Goal: Task Accomplishment & Management: Manage account settings

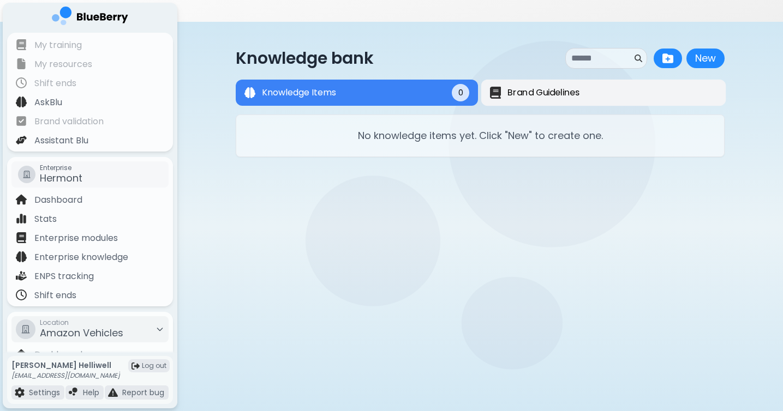
click at [512, 86] on span "Brand Guidelines" at bounding box center [544, 92] width 72 height 13
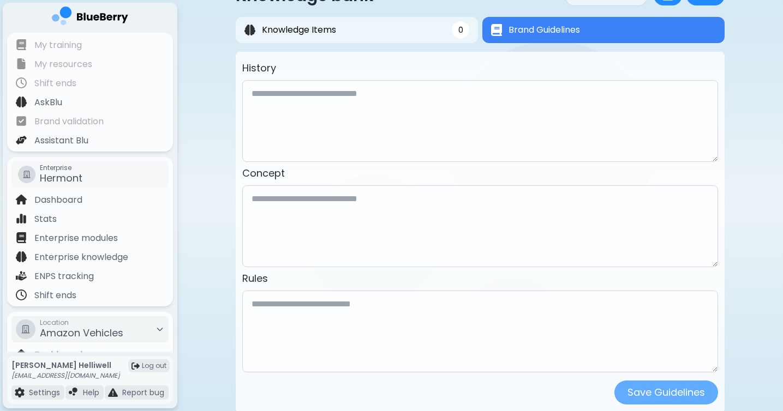
scroll to position [59, 0]
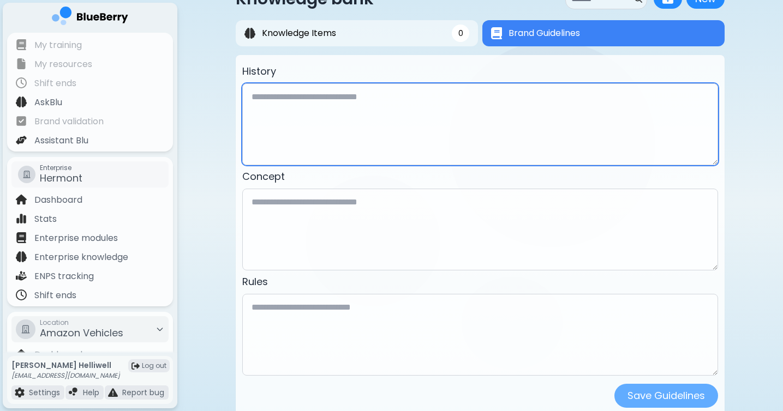
click at [347, 83] on textarea at bounding box center [480, 124] width 476 height 82
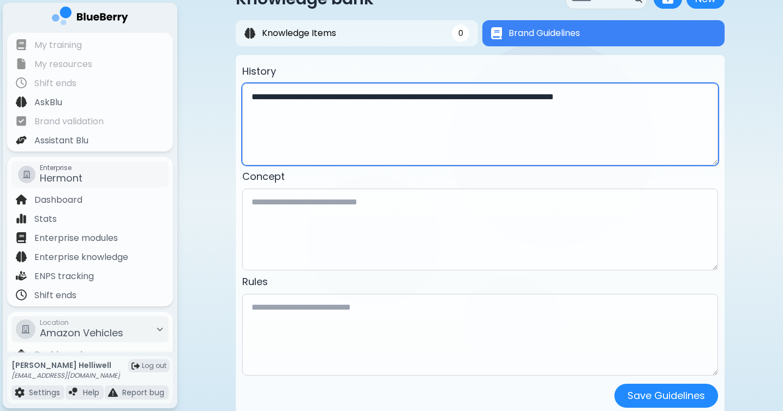
click at [613, 83] on textarea "**********" at bounding box center [480, 124] width 476 height 82
click at [661, 83] on textarea "**********" at bounding box center [480, 124] width 476 height 82
type textarea "**********"
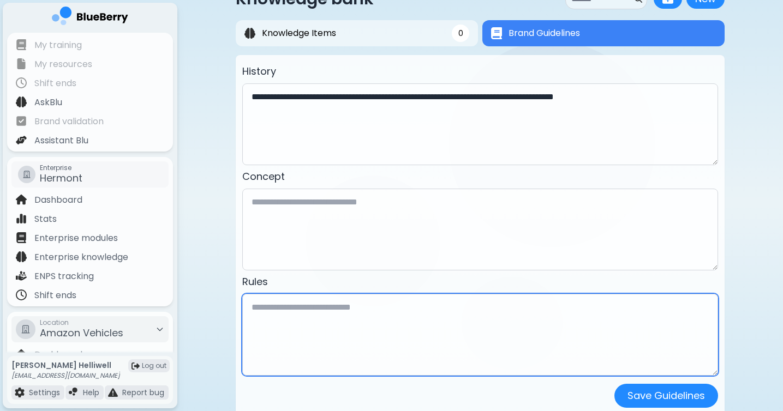
click at [377, 295] on textarea at bounding box center [480, 335] width 476 height 82
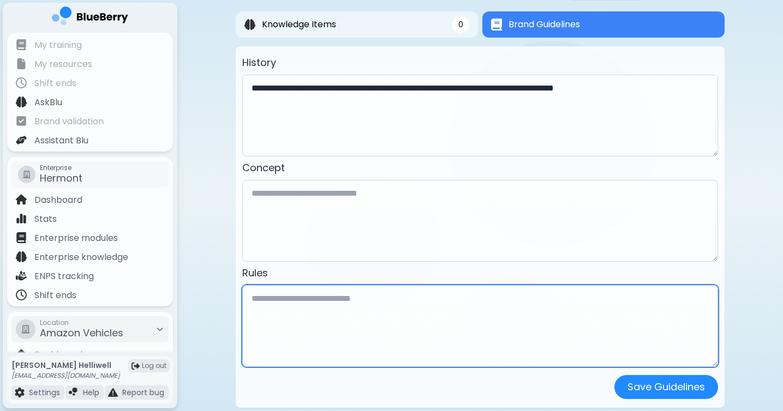
scroll to position [65, 0]
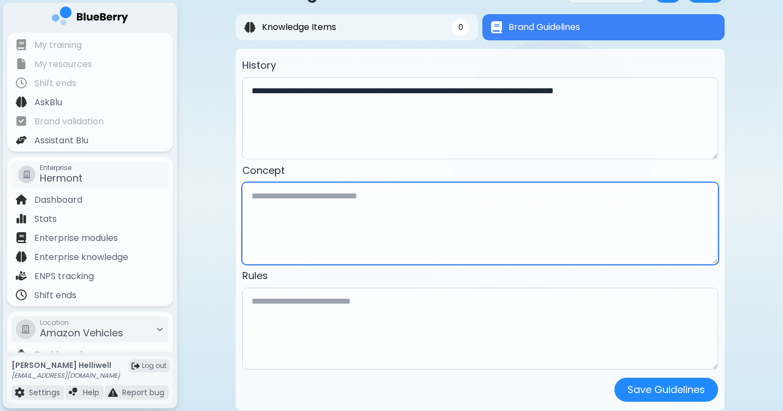
click at [375, 189] on textarea at bounding box center [480, 224] width 476 height 82
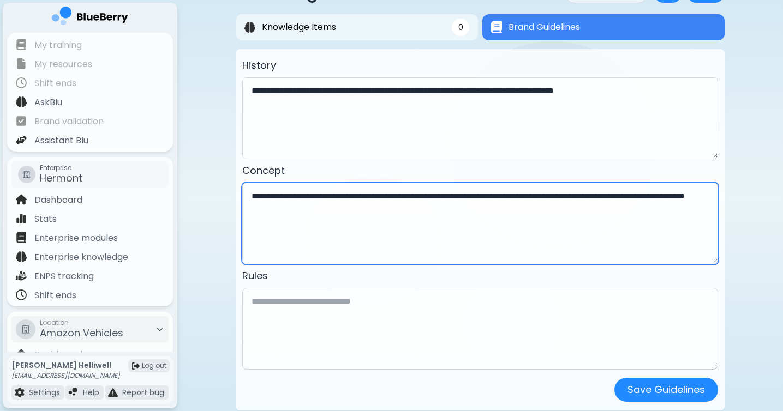
drag, startPoint x: 266, startPoint y: 176, endPoint x: 247, endPoint y: 176, distance: 18.6
click at [247, 183] on textarea "**********" at bounding box center [480, 224] width 476 height 82
click at [309, 183] on textarea "**********" at bounding box center [480, 224] width 476 height 82
click at [366, 187] on textarea "**********" at bounding box center [480, 224] width 476 height 82
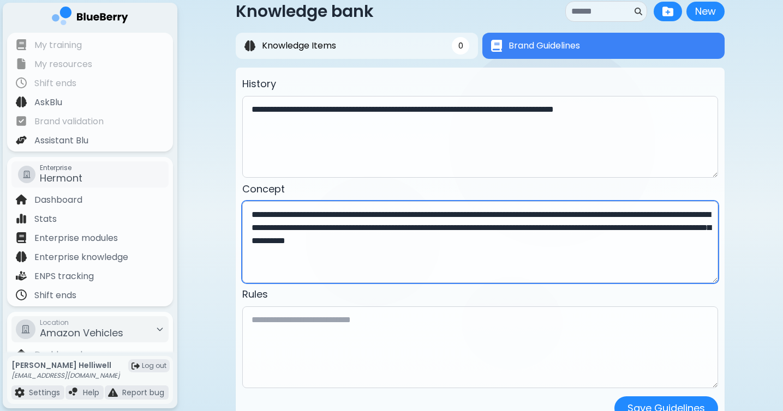
scroll to position [68, 0]
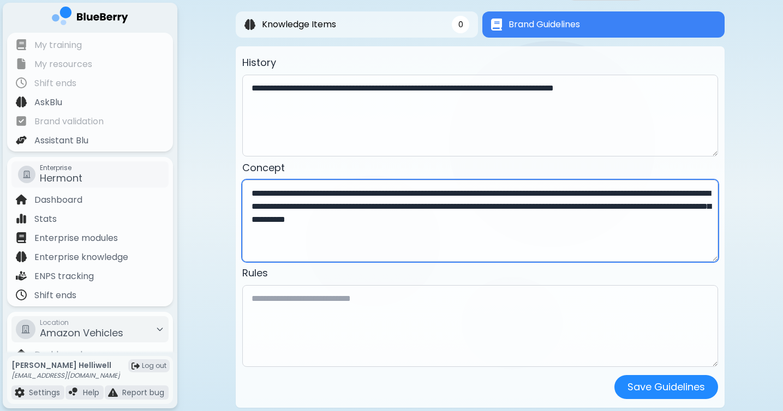
type textarea "**********"
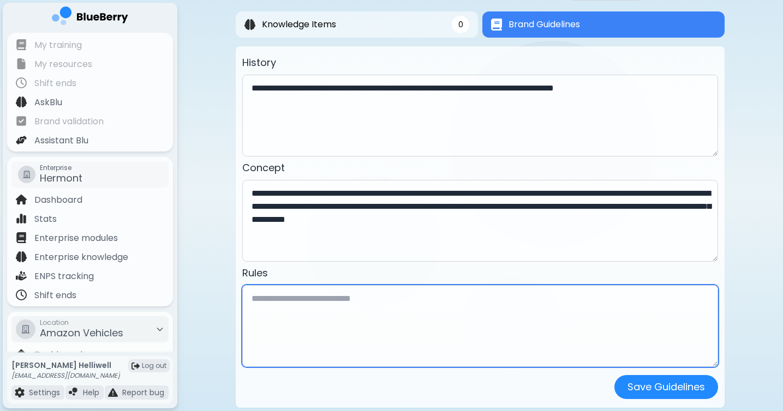
click at [378, 287] on textarea at bounding box center [480, 326] width 476 height 82
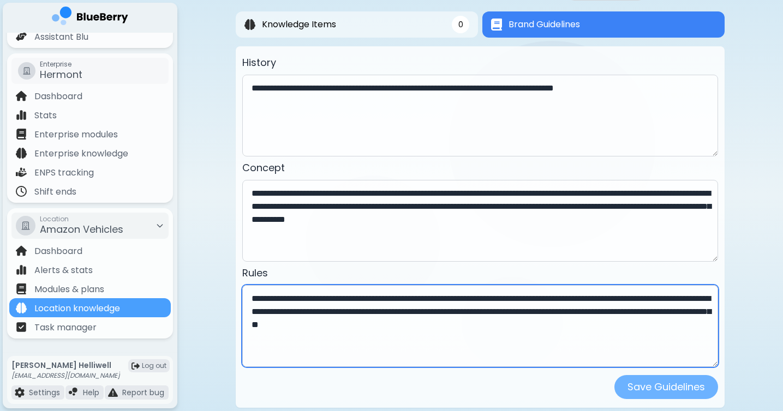
type textarea "**********"
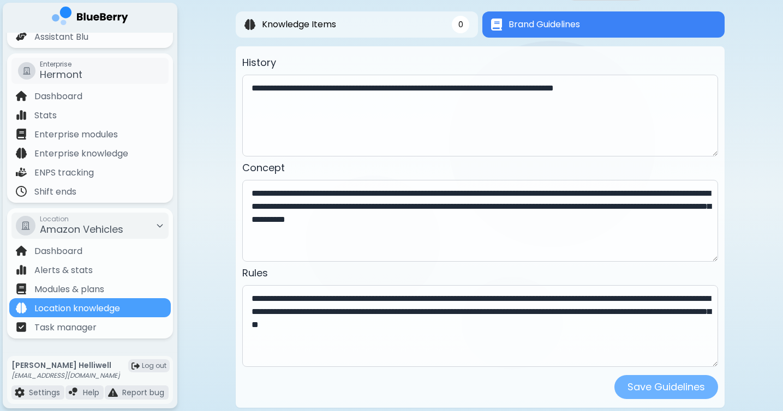
click at [646, 375] on button "Save Guidelines" at bounding box center [666, 387] width 104 height 24
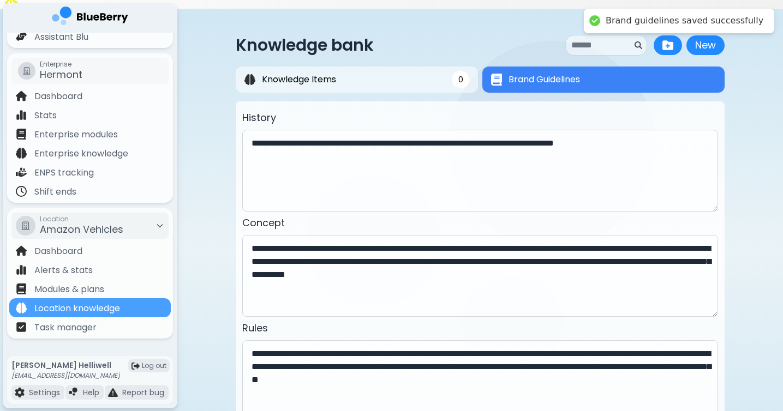
scroll to position [0, 0]
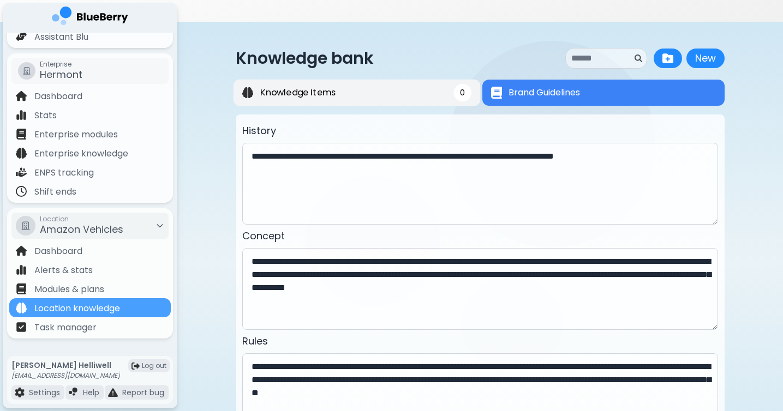
click at [443, 80] on button "Knowledge Items 0" at bounding box center [357, 93] width 247 height 27
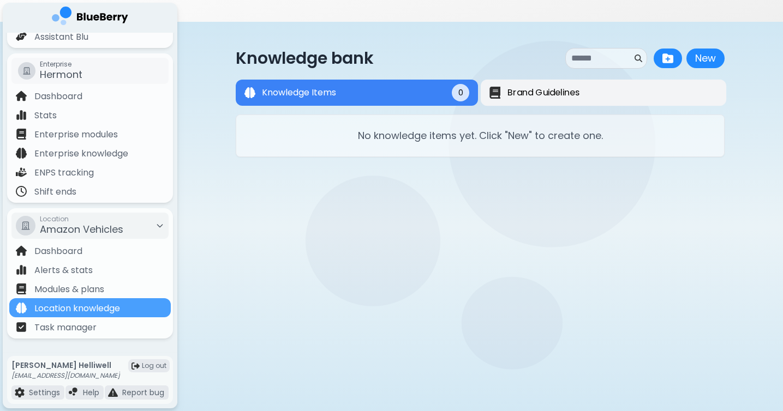
click at [551, 86] on span "Brand Guidelines" at bounding box center [544, 92] width 73 height 13
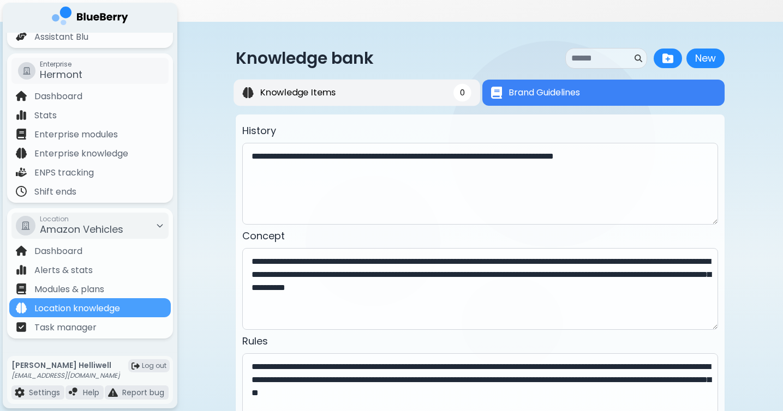
click at [390, 80] on button "Knowledge Items 0" at bounding box center [357, 93] width 247 height 27
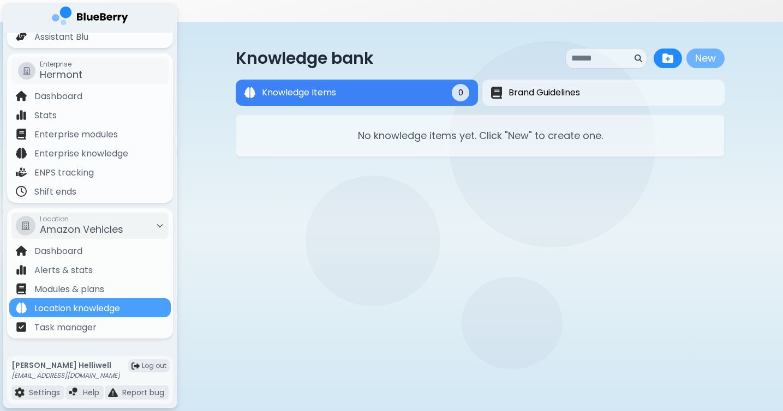
click at [708, 49] on button "New" at bounding box center [706, 59] width 38 height 20
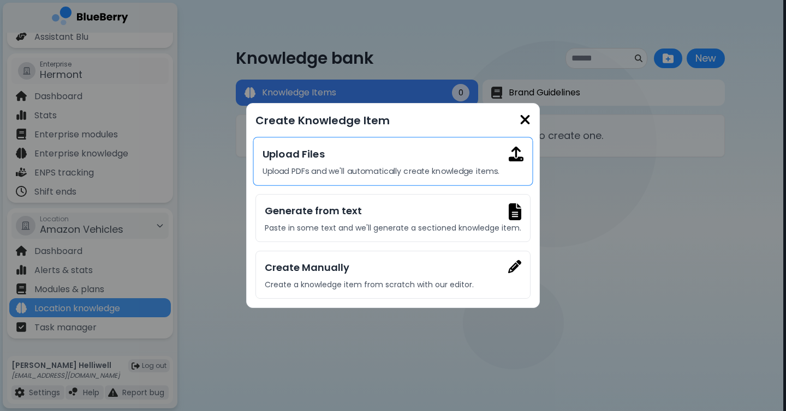
click at [410, 168] on p "Upload PDFs and we'll automatically create knowledge items." at bounding box center [392, 171] width 261 height 10
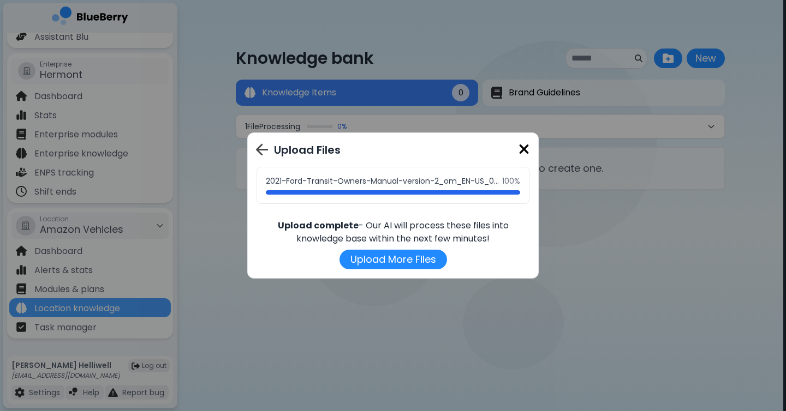
click at [261, 147] on img at bounding box center [262, 150] width 12 height 13
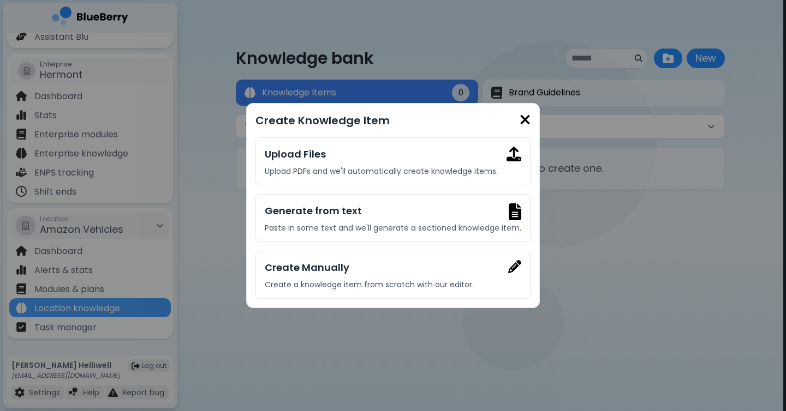
click at [521, 116] on img at bounding box center [525, 119] width 11 height 15
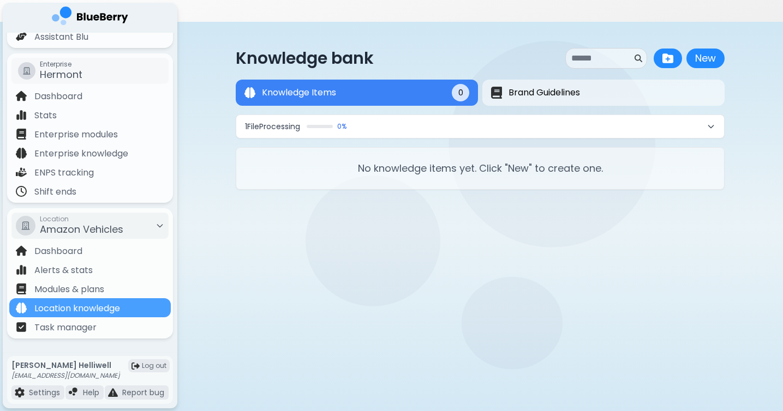
click at [705, 115] on button "1 File Processing 0 %" at bounding box center [480, 126] width 488 height 23
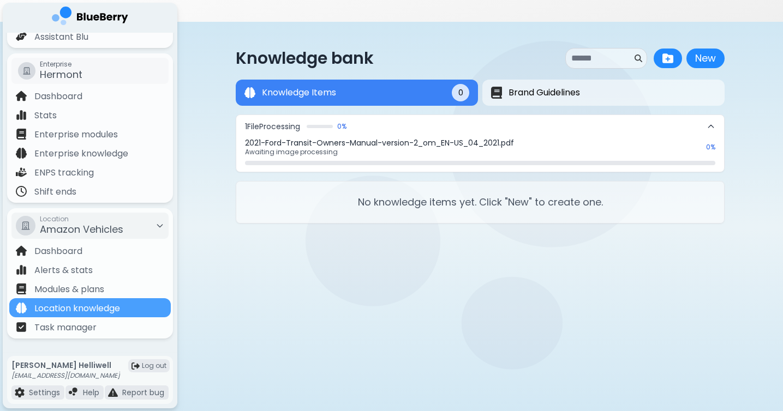
click at [688, 148] on p "Awaiting image processing" at bounding box center [472, 152] width 455 height 9
click at [430, 138] on p "2021-Ford-Transit-Owners-Manual-version-2_om_EN-US_04_2021.pdf" at bounding box center [472, 143] width 455 height 10
click at [294, 122] on span "1 File Processing" at bounding box center [272, 127] width 55 height 10
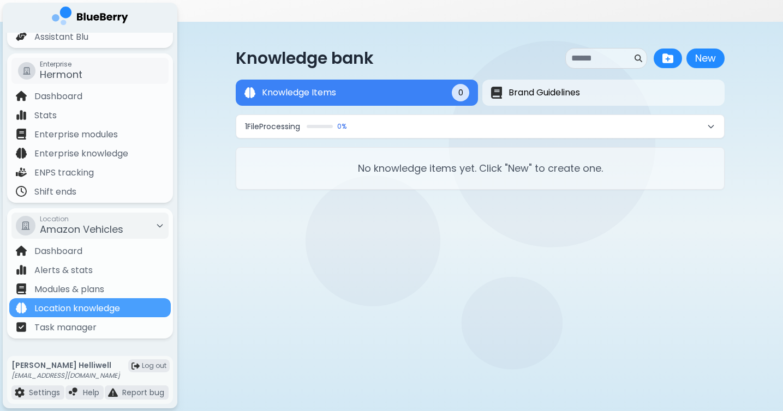
click at [294, 122] on span "1 File Processing" at bounding box center [272, 127] width 55 height 10
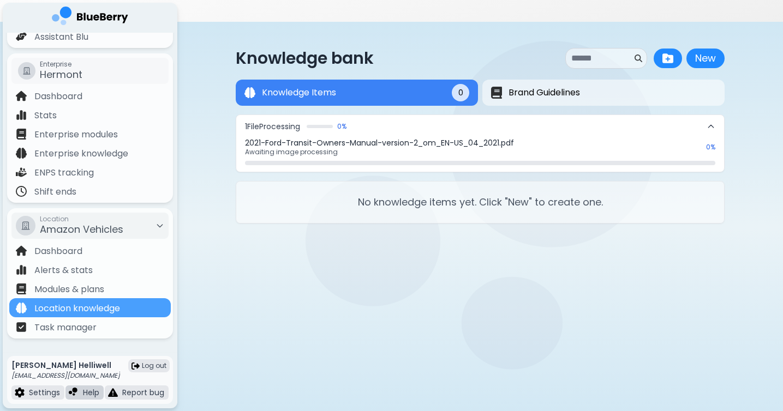
click at [80, 393] on div "Help" at bounding box center [84, 393] width 31 height 10
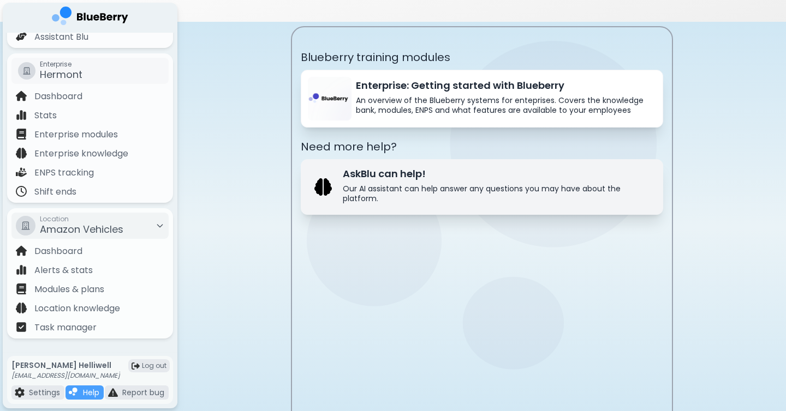
click at [372, 184] on p "Our AI assistant can help answer any questions you may have about the platform." at bounding box center [496, 194] width 307 height 20
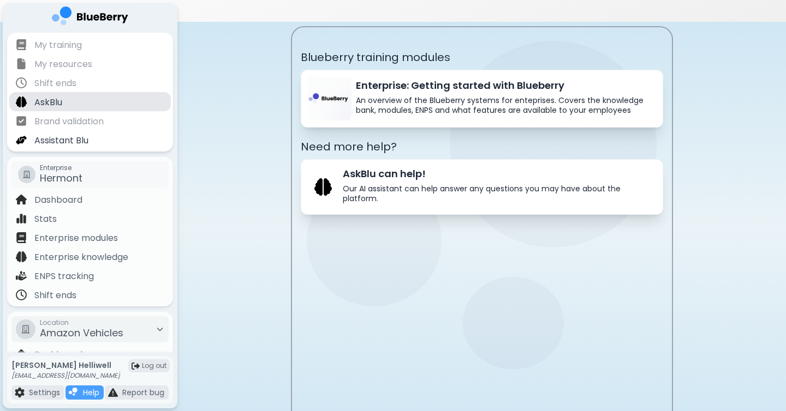
click at [88, 96] on div "AskBlu" at bounding box center [90, 101] width 162 height 19
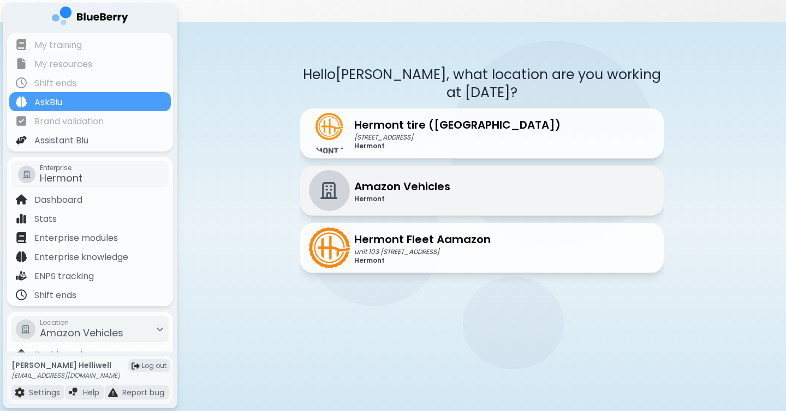
click at [405, 195] on p "Hermont" at bounding box center [402, 199] width 96 height 9
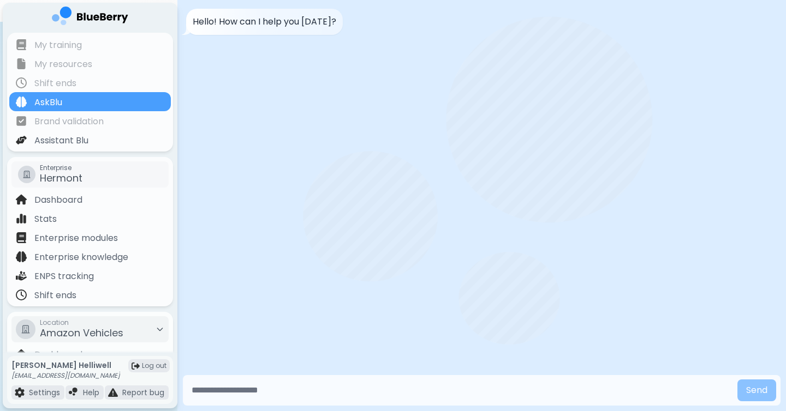
click at [285, 384] on input "text" at bounding box center [460, 391] width 546 height 22
type input "**********"
click at [737, 380] on button "Send" at bounding box center [756, 391] width 39 height 22
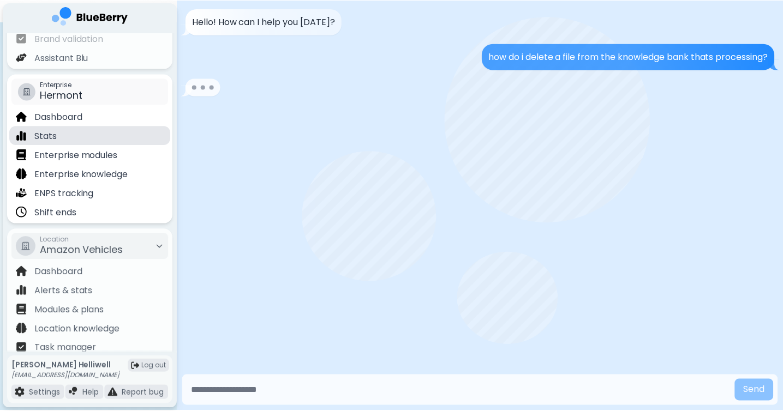
scroll to position [104, 0]
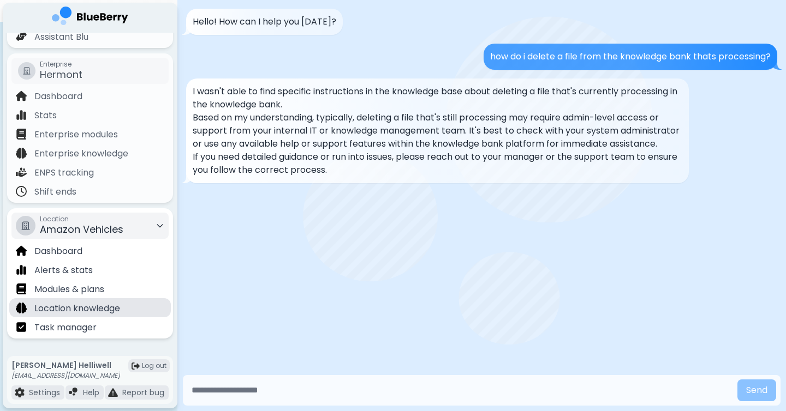
click at [100, 306] on p "Location knowledge" at bounding box center [77, 308] width 86 height 13
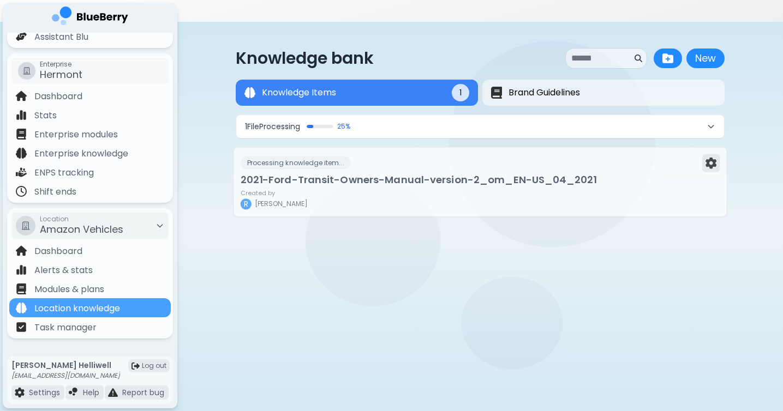
click at [709, 158] on img at bounding box center [711, 163] width 11 height 11
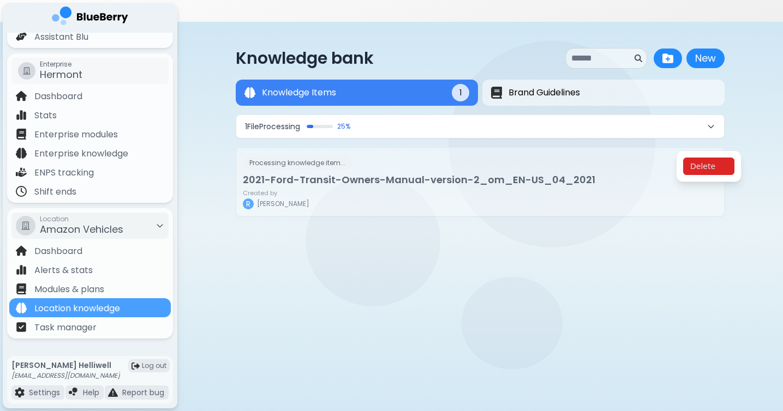
click at [711, 168] on button "Delete" at bounding box center [708, 166] width 51 height 17
click at [721, 179] on button "Confirm" at bounding box center [732, 180] width 43 height 16
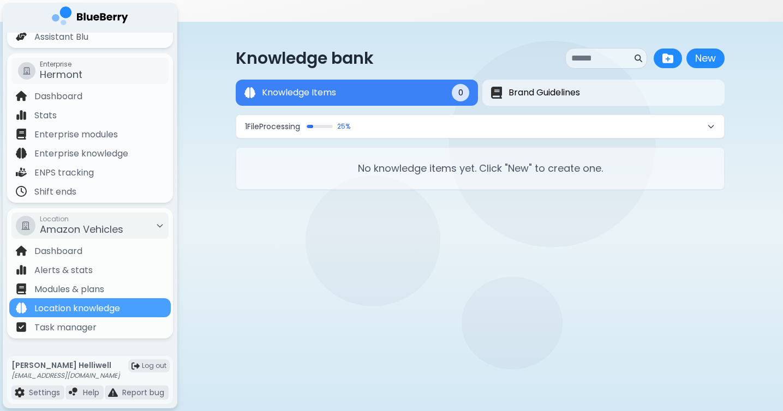
click at [677, 115] on button "1 File Processing 25 %" at bounding box center [480, 126] width 488 height 23
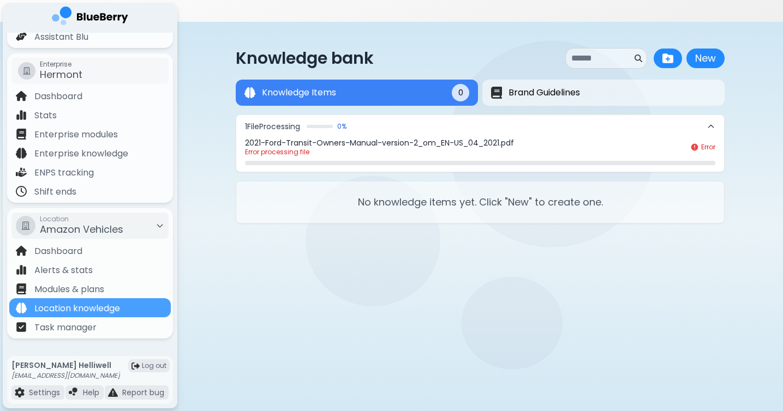
click at [700, 143] on div "Error" at bounding box center [702, 147] width 25 height 9
click at [711, 115] on button "1 File Processing 0 %" at bounding box center [480, 126] width 488 height 23
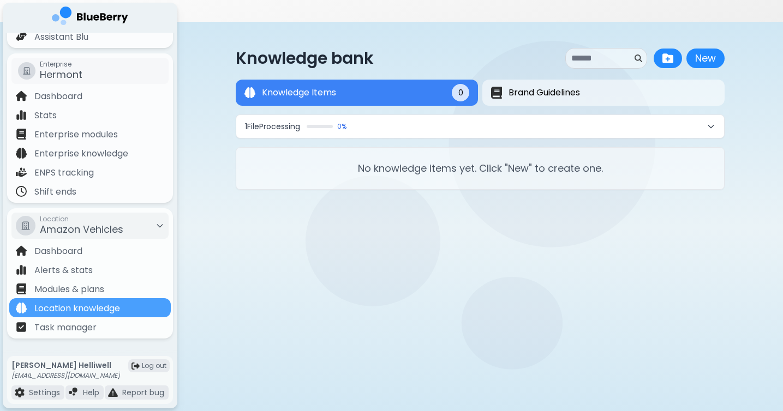
click at [368, 115] on button "1 File Processing 0 %" at bounding box center [480, 126] width 488 height 23
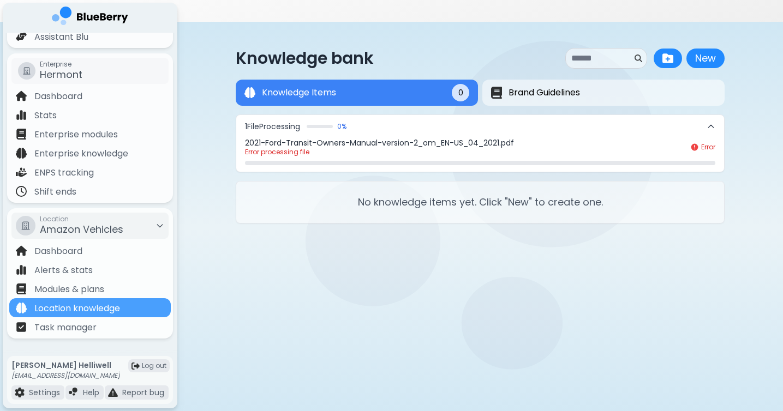
click at [368, 115] on button "1 File Processing 0 %" at bounding box center [480, 126] width 488 height 23
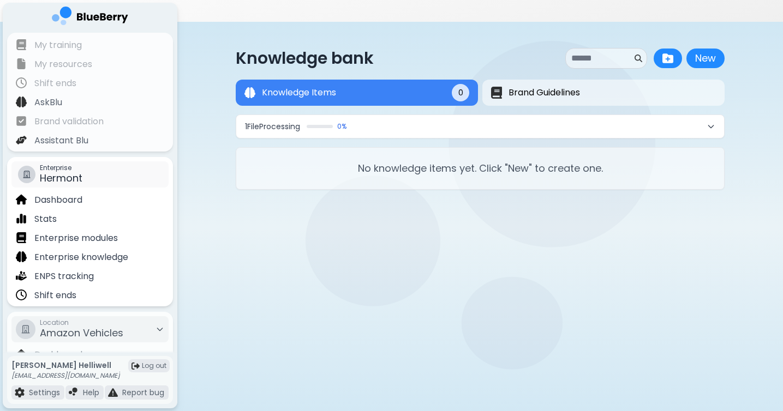
click at [76, 173] on span "Hermont" at bounding box center [61, 178] width 43 height 14
click at [100, 170] on div "Enterprise Hermont" at bounding box center [89, 175] width 157 height 26
click at [61, 182] on span "Hermont" at bounding box center [61, 178] width 43 height 14
click at [61, 194] on p "Dashboard" at bounding box center [58, 200] width 48 height 13
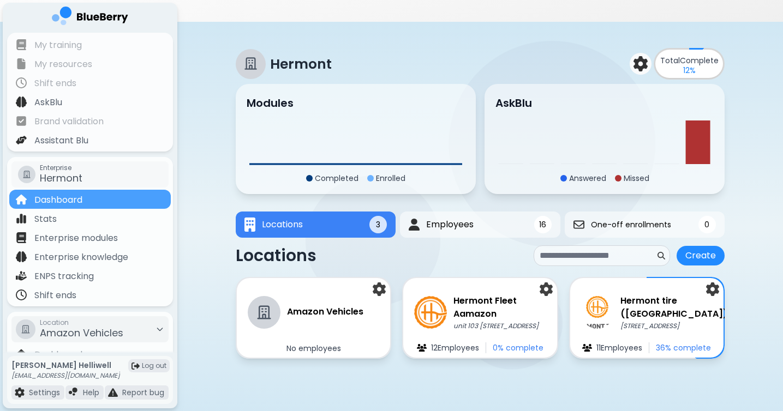
click at [275, 55] on p "Hermont" at bounding box center [301, 64] width 62 height 18
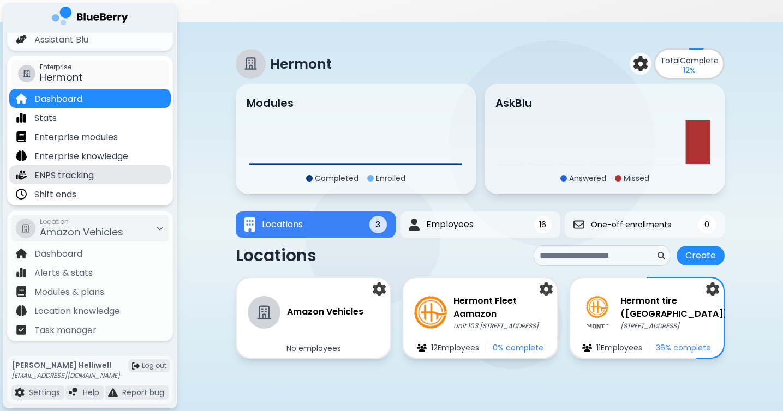
scroll to position [104, 0]
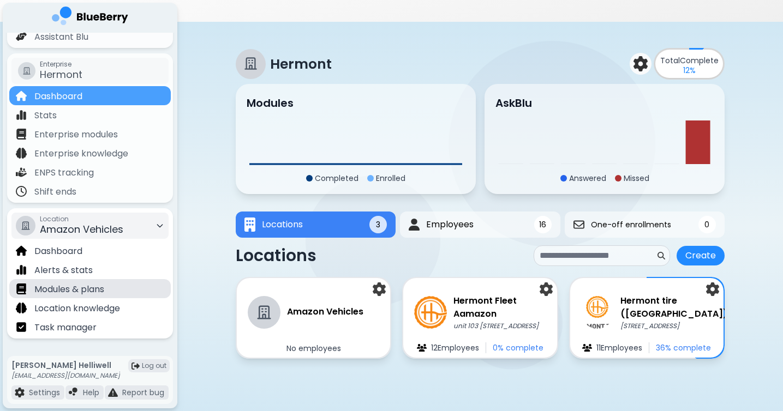
click at [95, 294] on p "Modules & plans" at bounding box center [69, 289] width 70 height 13
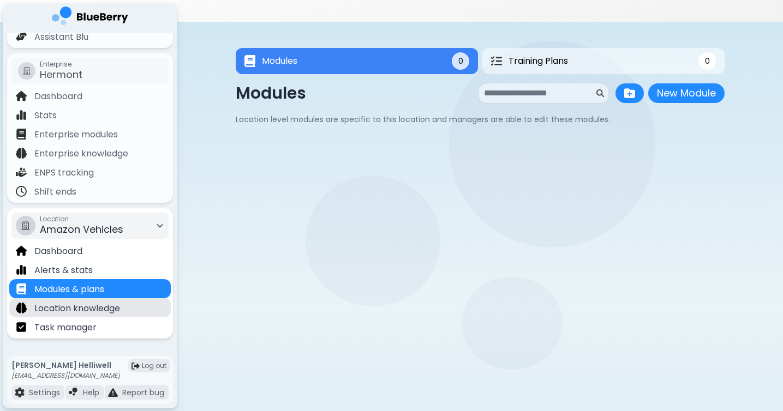
click at [96, 309] on p "Location knowledge" at bounding box center [77, 308] width 86 height 13
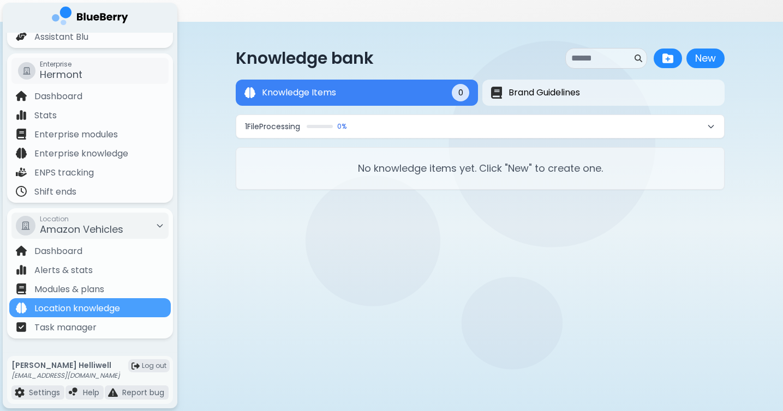
click at [463, 115] on button "1 File Processing 0 %" at bounding box center [480, 126] width 488 height 23
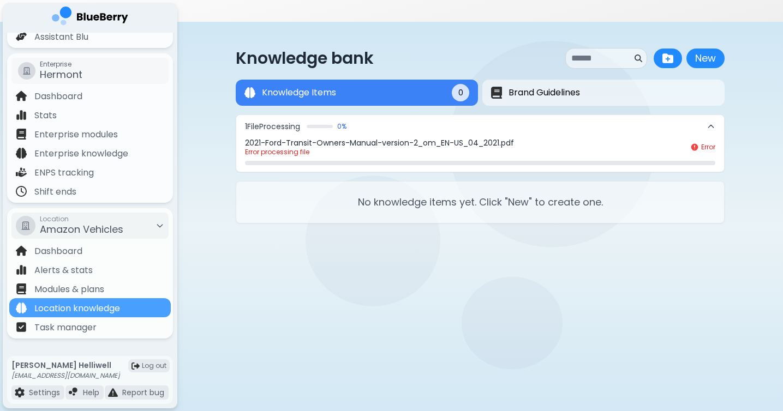
click at [694, 143] on icon at bounding box center [694, 147] width 9 height 9
click at [695, 49] on button "New" at bounding box center [706, 59] width 38 height 20
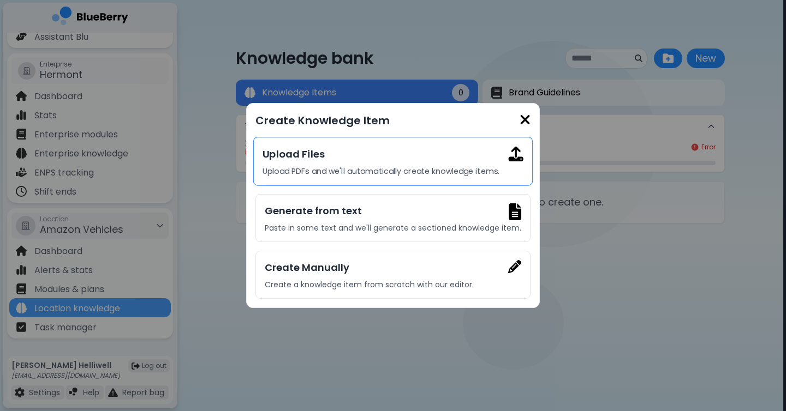
click at [466, 185] on div "Upload Files Upload PDFs and we'll automatically create knowledge items." at bounding box center [392, 161] width 279 height 49
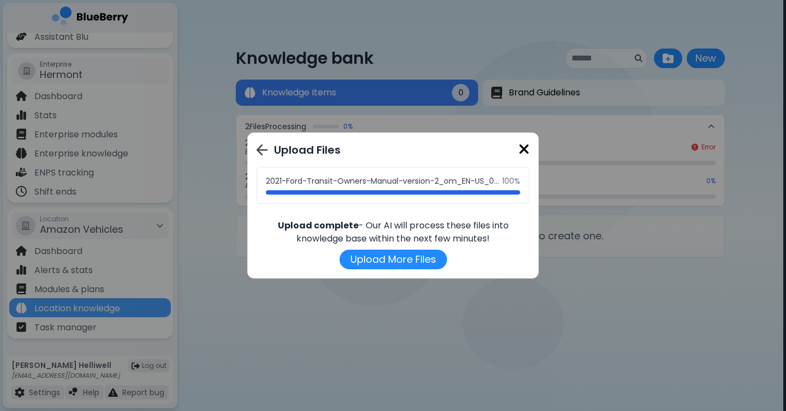
click at [523, 152] on img at bounding box center [523, 149] width 11 height 15
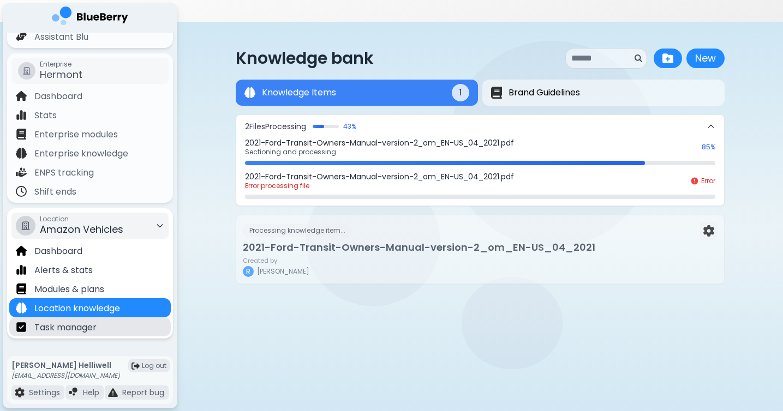
click at [89, 331] on p "Task manager" at bounding box center [65, 327] width 62 height 13
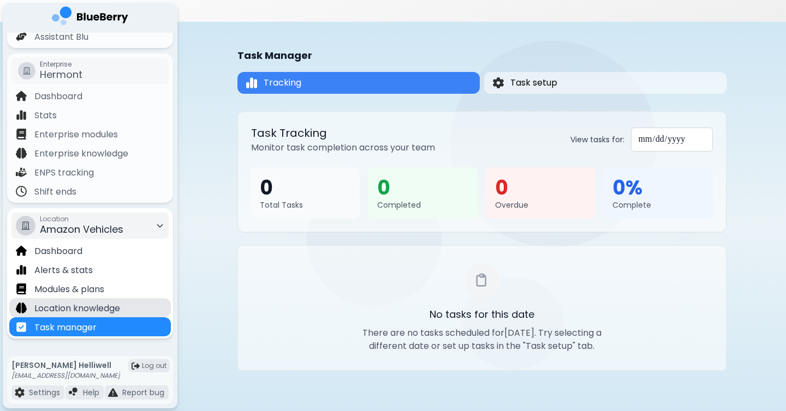
click at [102, 304] on p "Location knowledge" at bounding box center [77, 308] width 86 height 13
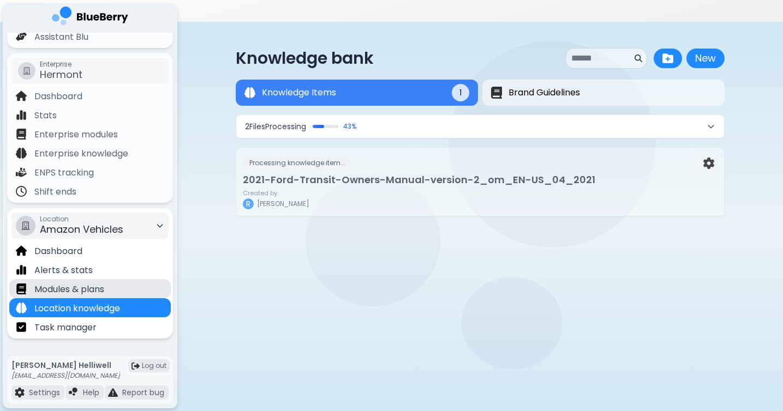
click at [108, 289] on div "Modules & plans" at bounding box center [90, 288] width 162 height 19
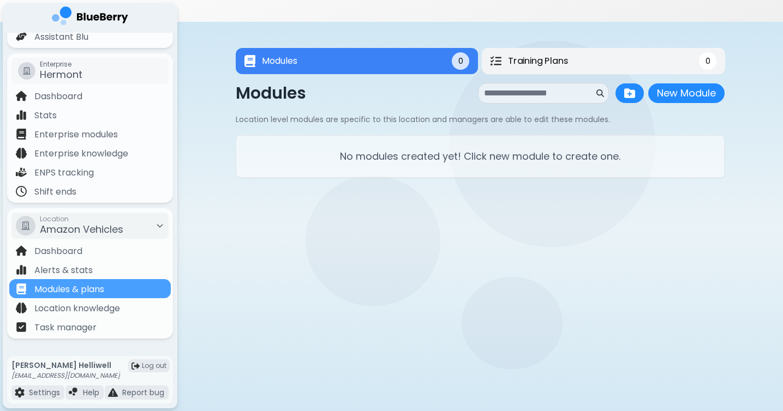
click at [504, 55] on div "Training Plans" at bounding box center [529, 61] width 77 height 13
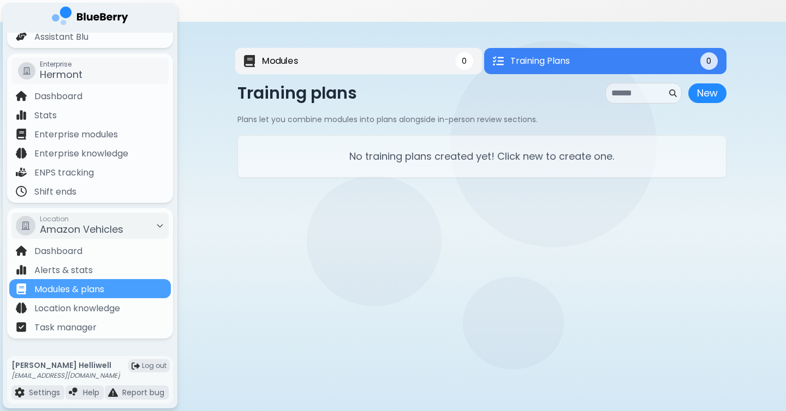
click at [395, 48] on button "Modules 0" at bounding box center [358, 61] width 247 height 27
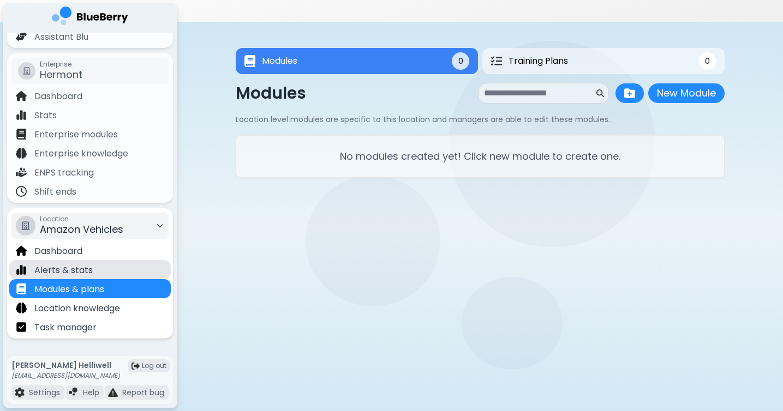
click at [115, 267] on div "Alerts & stats" at bounding box center [90, 269] width 162 height 19
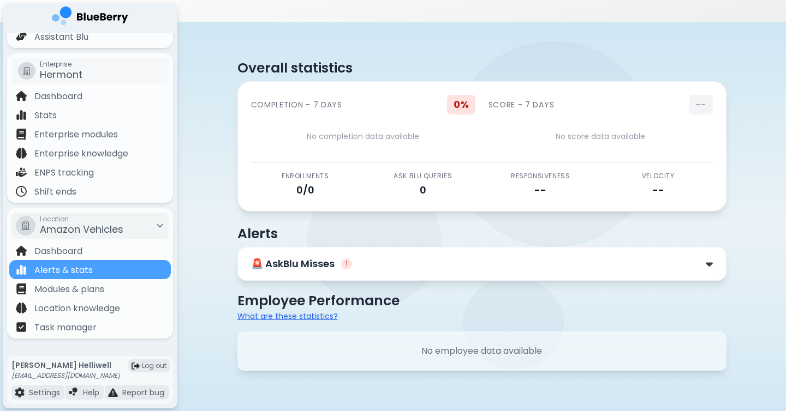
click at [355, 256] on div "🚨 AskBlu Misses 1" at bounding box center [482, 263] width 462 height 15
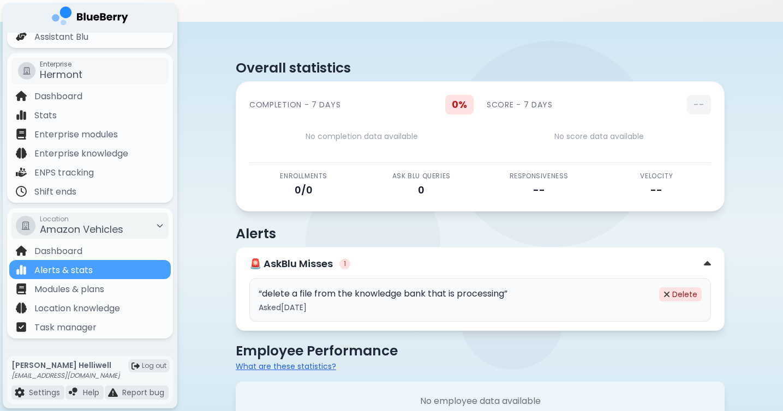
click at [677, 288] on button "Delete" at bounding box center [680, 295] width 43 height 14
click at [629, 288] on button "Confirm delete" at bounding box center [624, 295] width 76 height 14
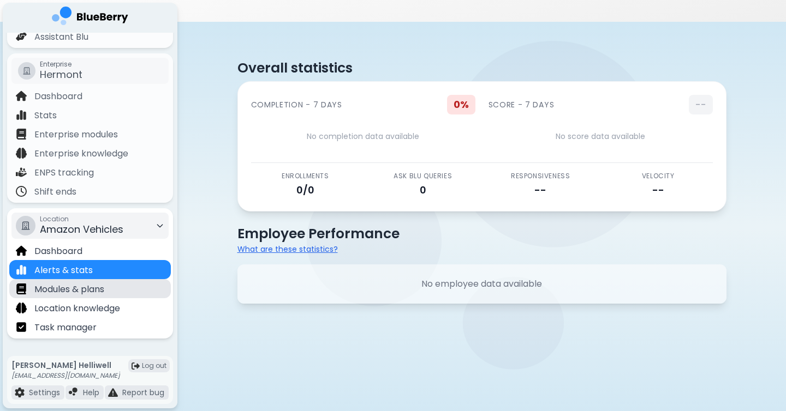
click at [115, 290] on div "Modules & plans" at bounding box center [90, 288] width 162 height 19
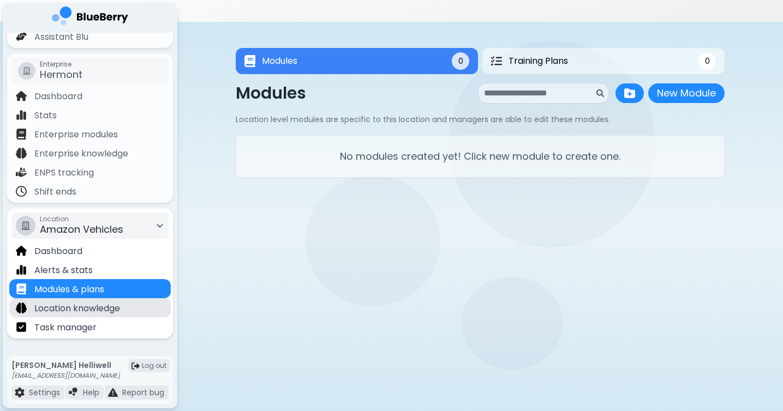
click at [121, 299] on div "Location knowledge" at bounding box center [90, 308] width 162 height 19
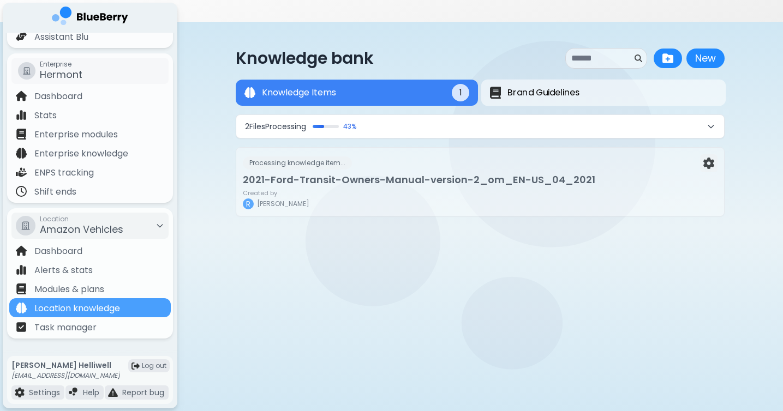
click at [538, 115] on button "2 File s Processing 43 %" at bounding box center [480, 126] width 488 height 23
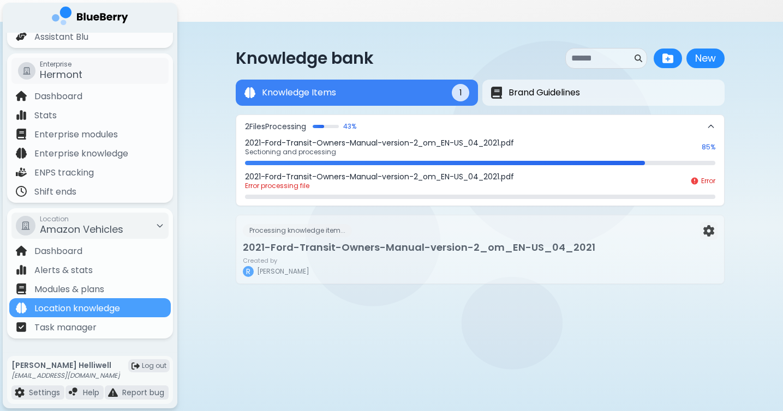
click at [522, 115] on button "2 File s Processing 43 %" at bounding box center [480, 126] width 488 height 23
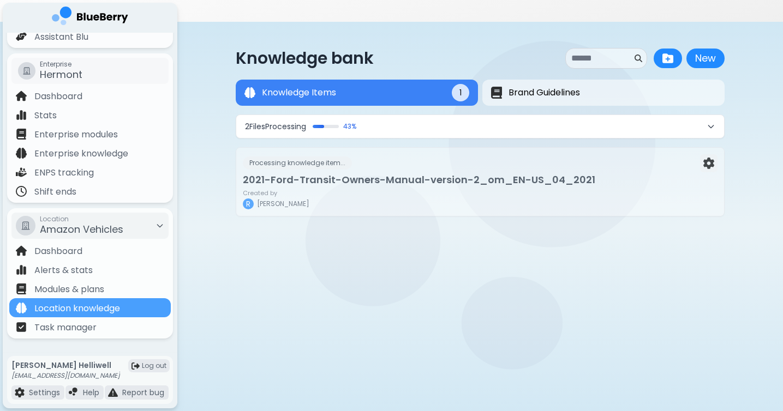
click at [522, 115] on button "2 File s Processing 43 %" at bounding box center [480, 126] width 488 height 23
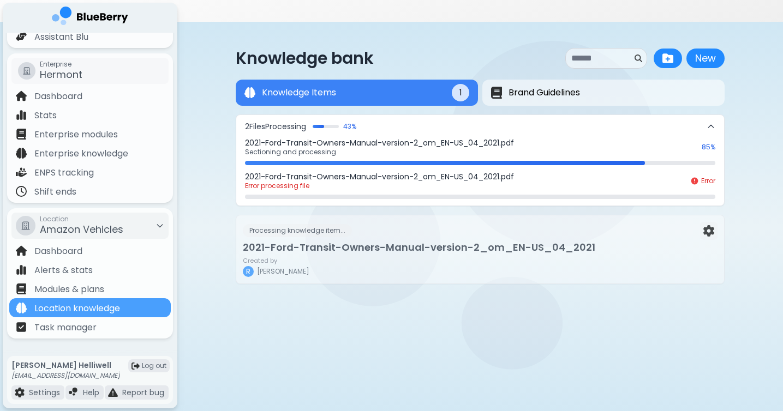
click at [507, 138] on p "2021-Ford-Transit-Owners-Manual-version-2_om_EN-US_04_2021.pdf" at bounding box center [470, 143] width 450 height 10
click at [515, 138] on p "2021-Ford-Transit-Owners-Manual-version-2_om_EN-US_04_2021.pdf" at bounding box center [470, 143] width 450 height 10
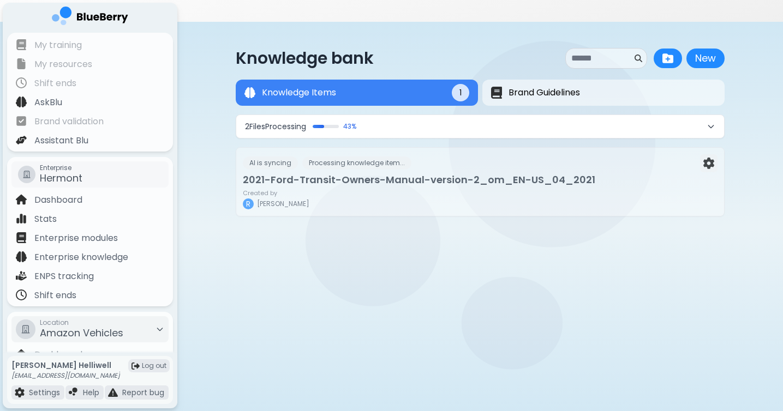
click at [389, 115] on button "2 File s Processing 43 %" at bounding box center [480, 126] width 488 height 23
